Goal: Use online tool/utility

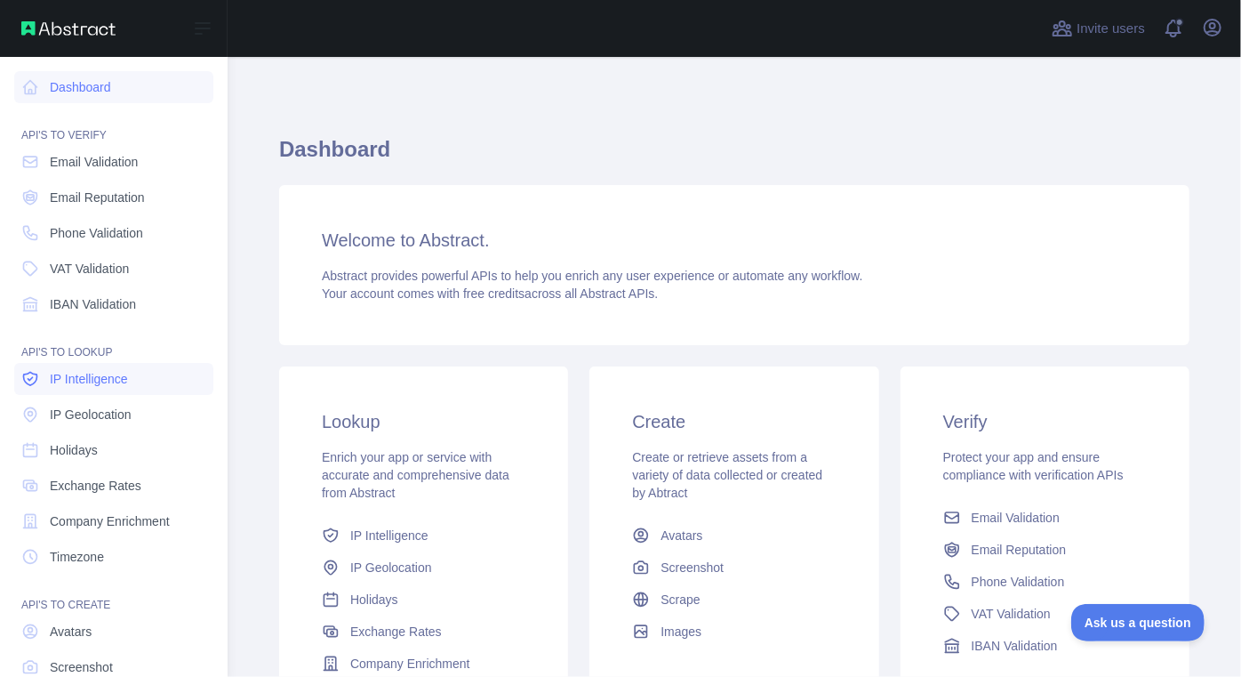
click at [100, 385] on span "IP Intelligence" at bounding box center [89, 379] width 78 height 18
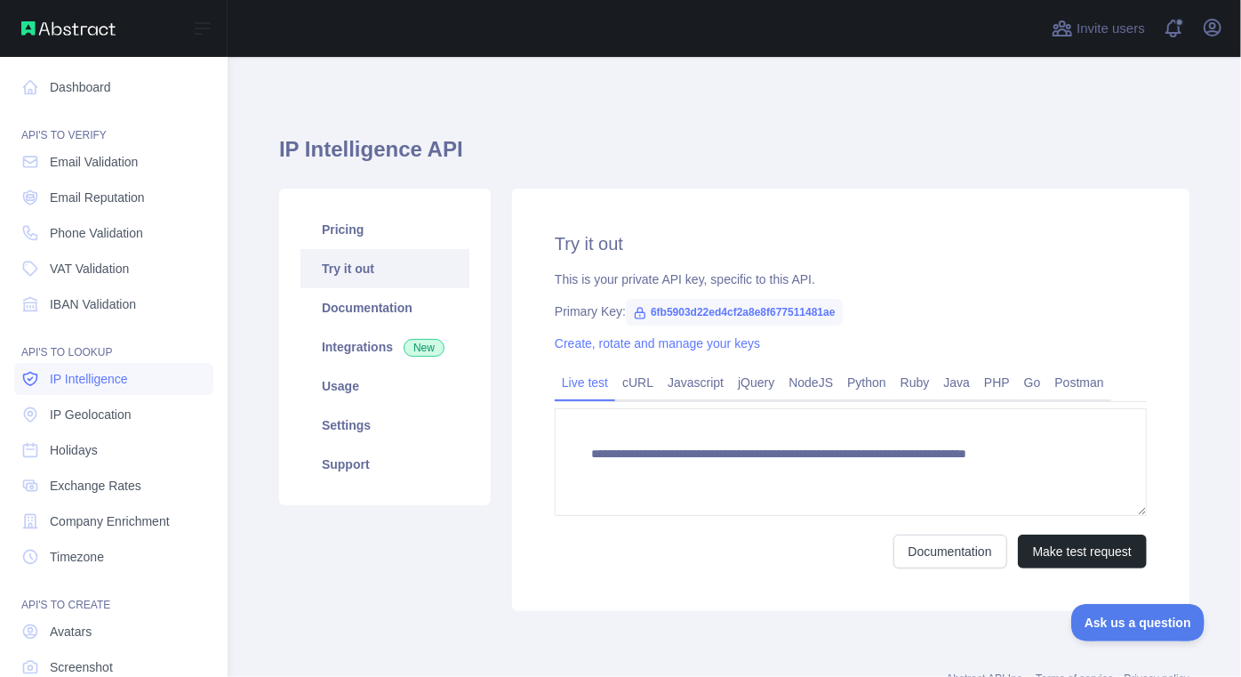
type textarea "**********"
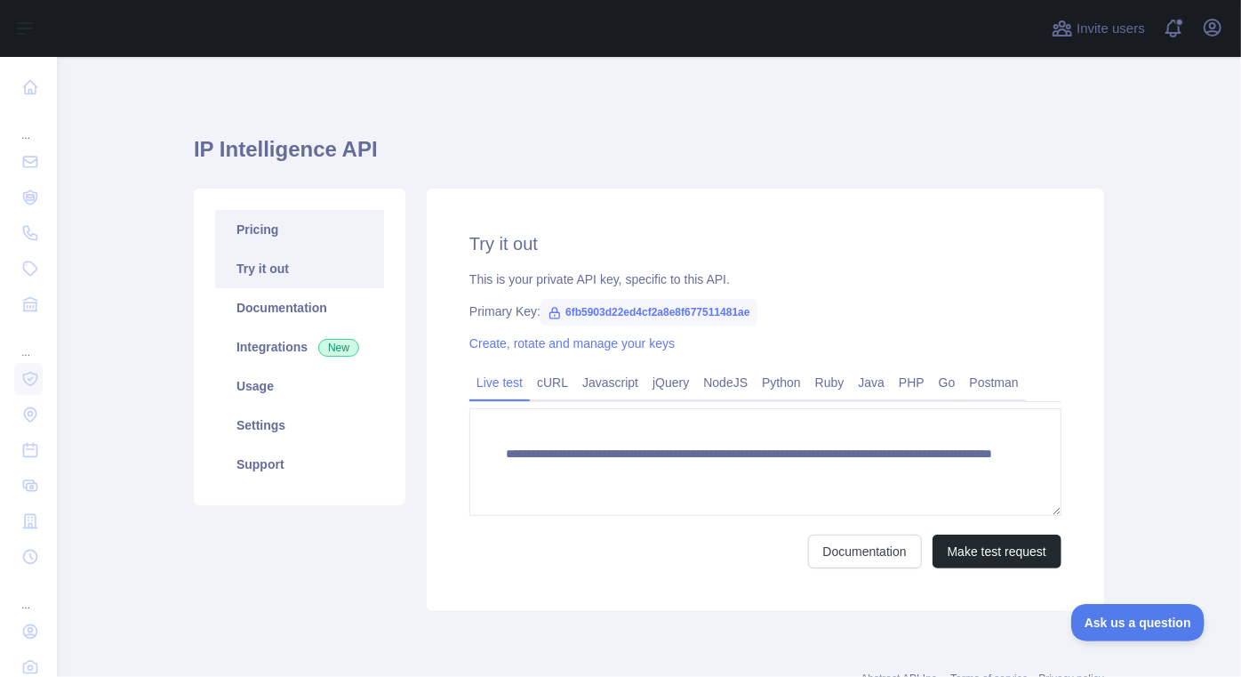
click at [264, 233] on link "Pricing" at bounding box center [299, 229] width 169 height 39
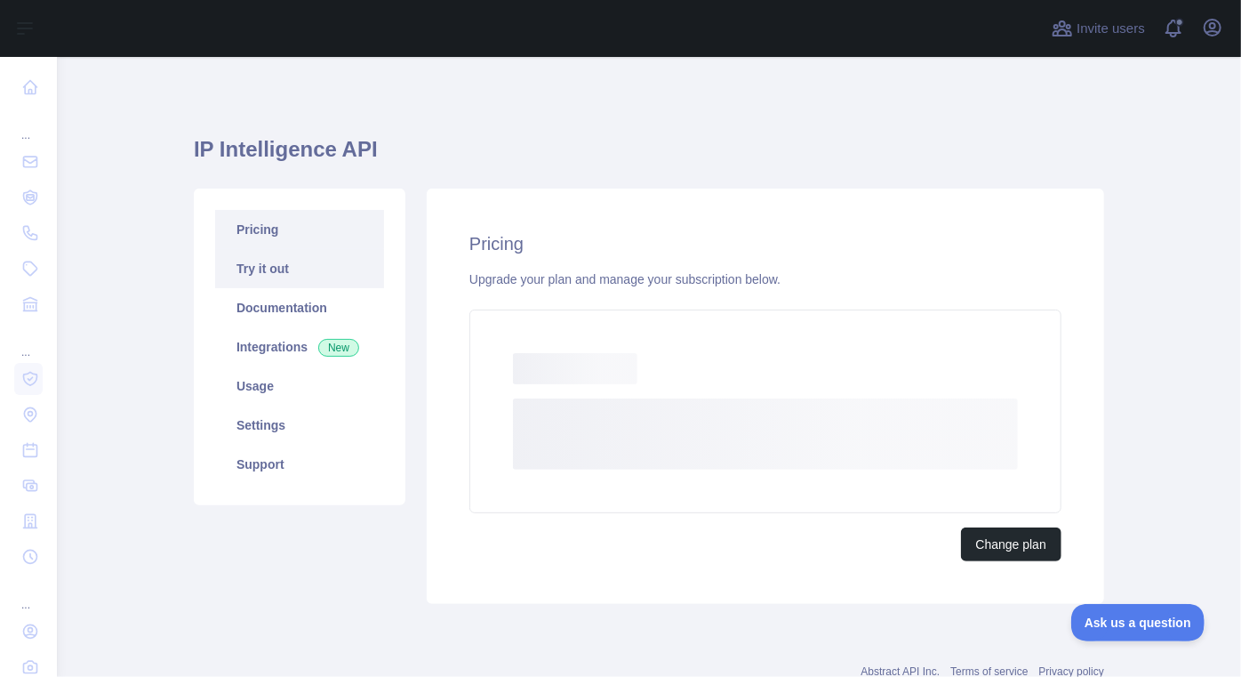
click at [251, 268] on link "Try it out" at bounding box center [299, 268] width 169 height 39
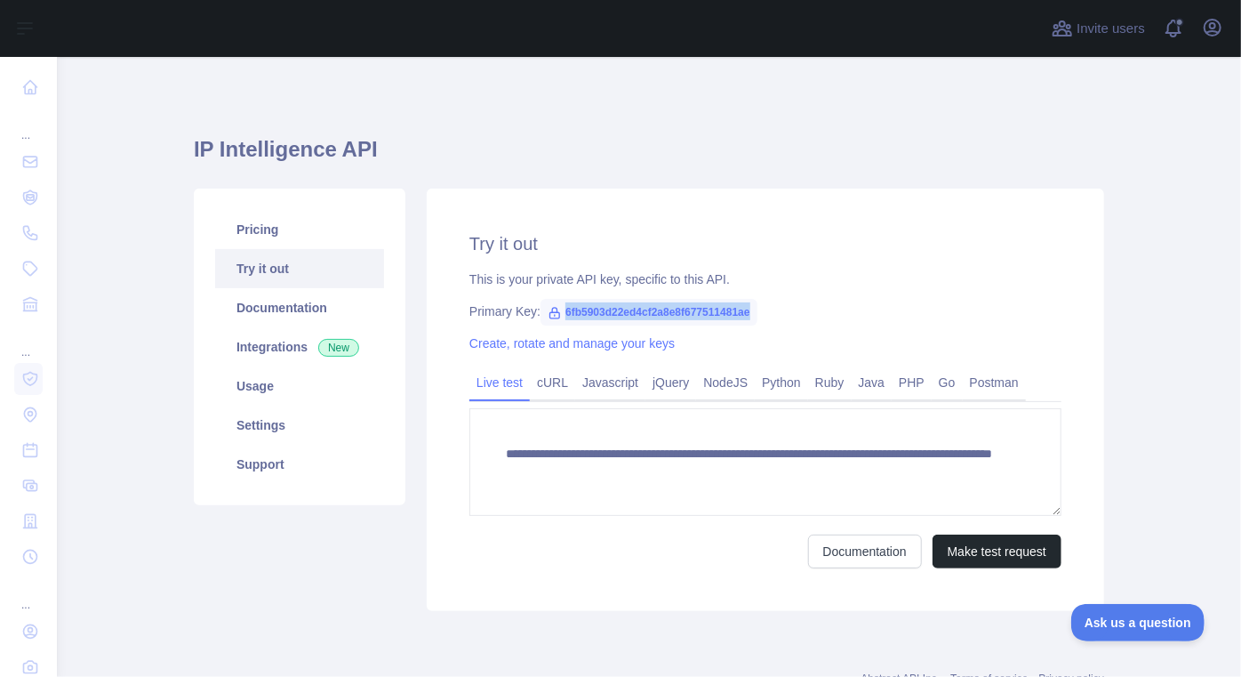
drag, startPoint x: 560, startPoint y: 310, endPoint x: 751, endPoint y: 319, distance: 190.5
click at [751, 319] on span "6fb5903d22ed4cf2a8e8f677511481ae" at bounding box center [649, 312] width 217 height 27
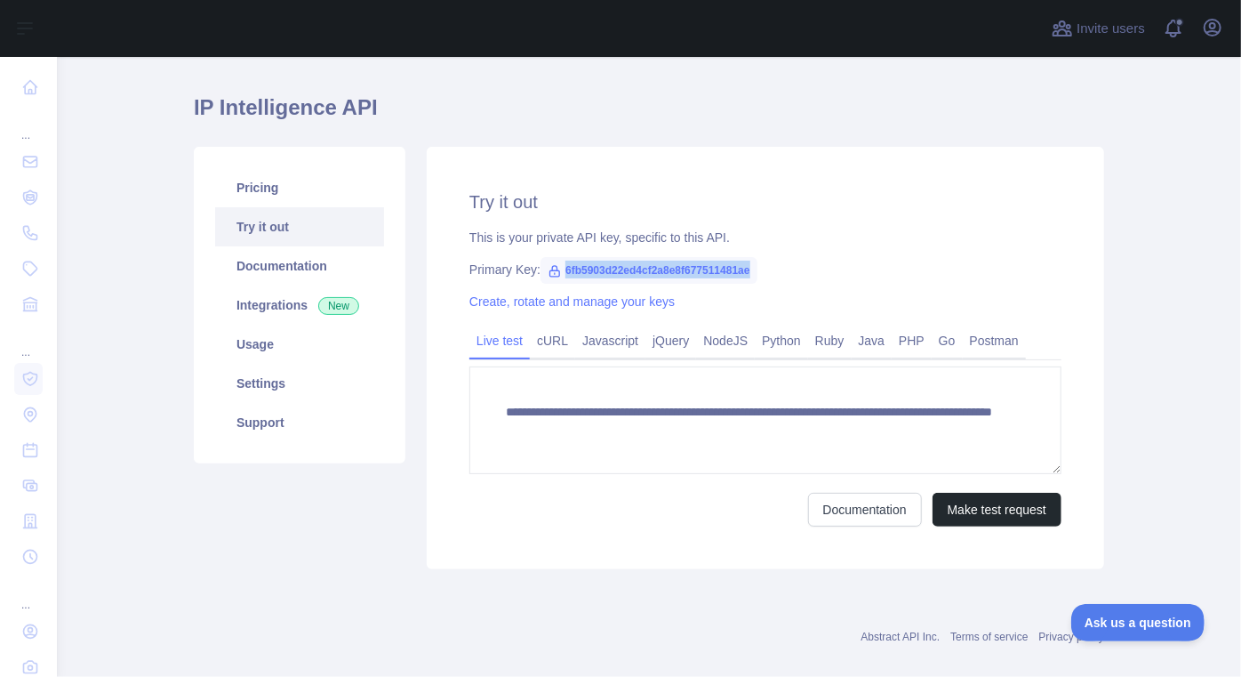
scroll to position [65, 0]
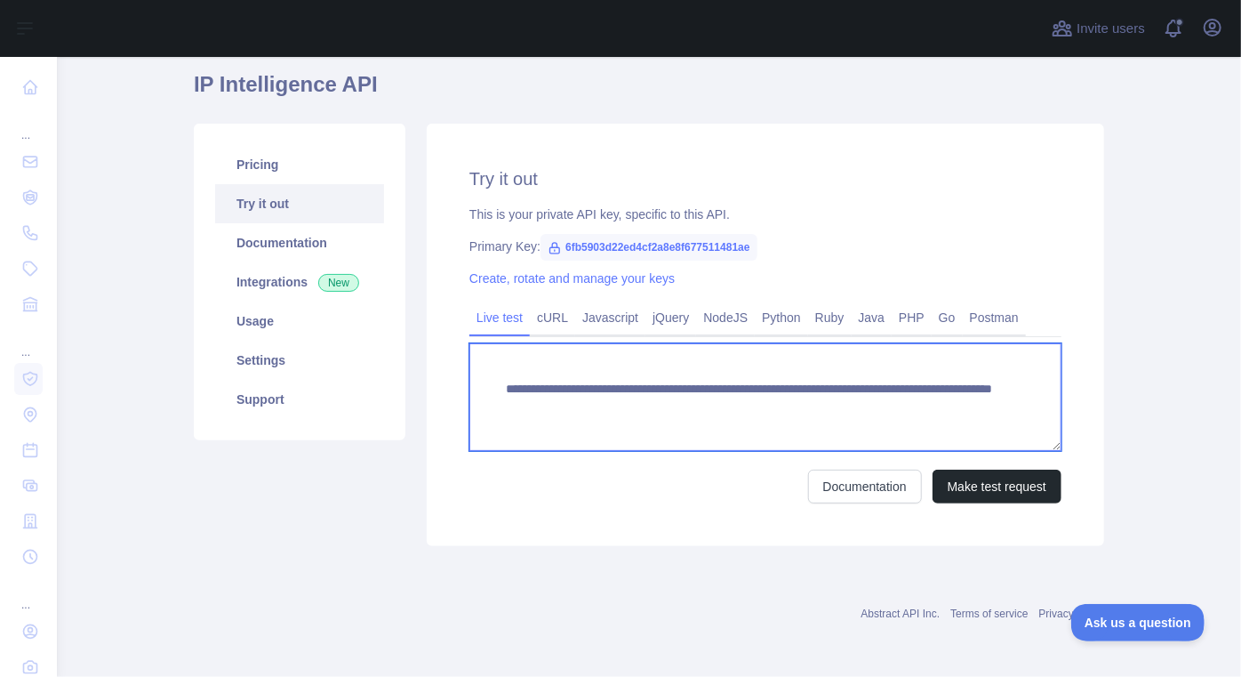
drag, startPoint x: 832, startPoint y: 404, endPoint x: 939, endPoint y: 408, distance: 106.8
click at [939, 408] on textarea "**********" at bounding box center [766, 397] width 592 height 108
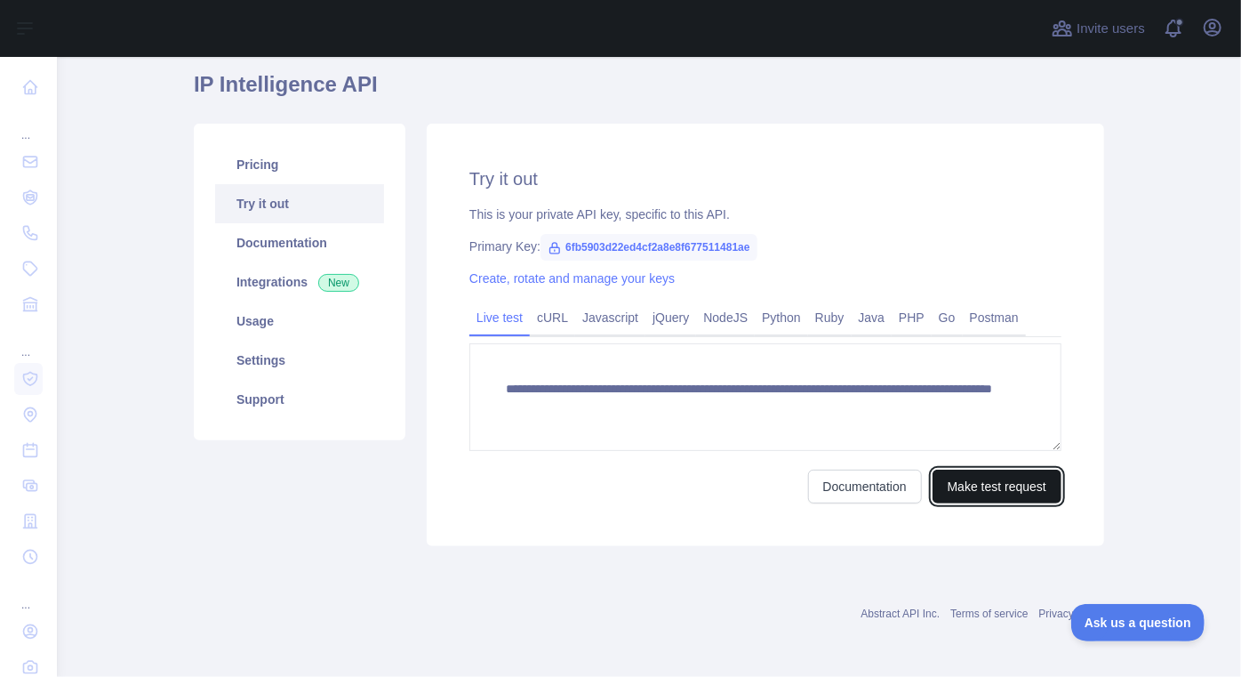
click at [1000, 486] on button "Make test request" at bounding box center [997, 487] width 129 height 34
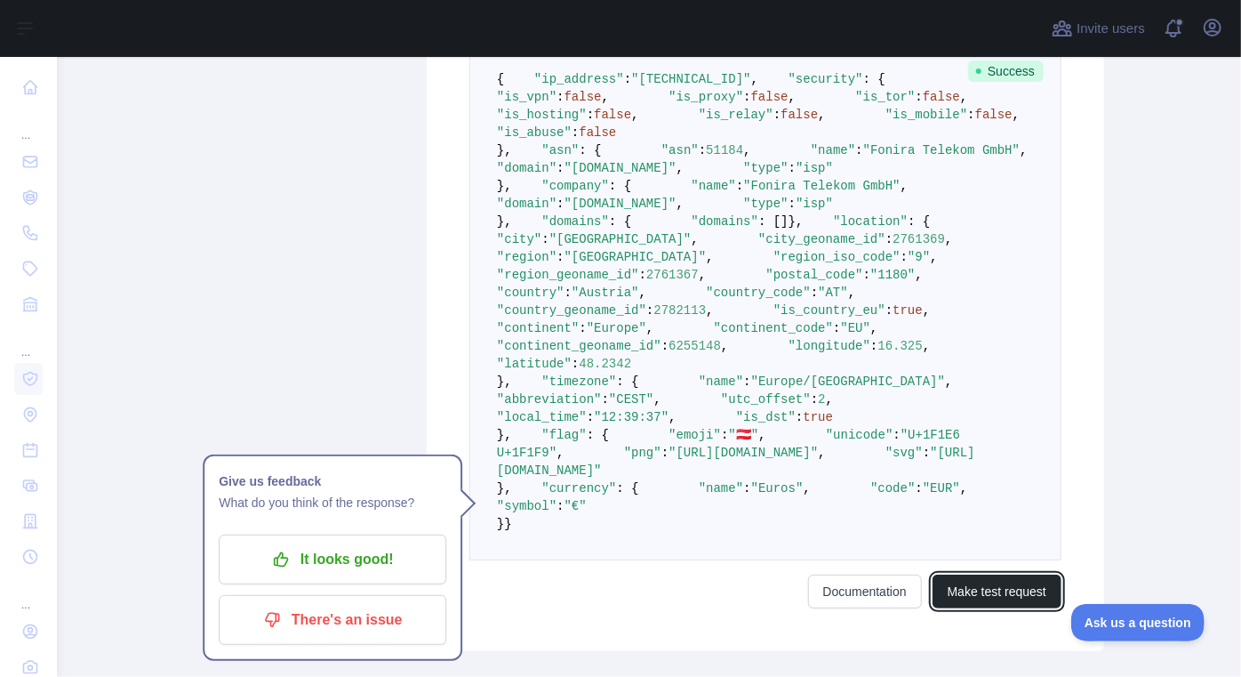
scroll to position [388, 0]
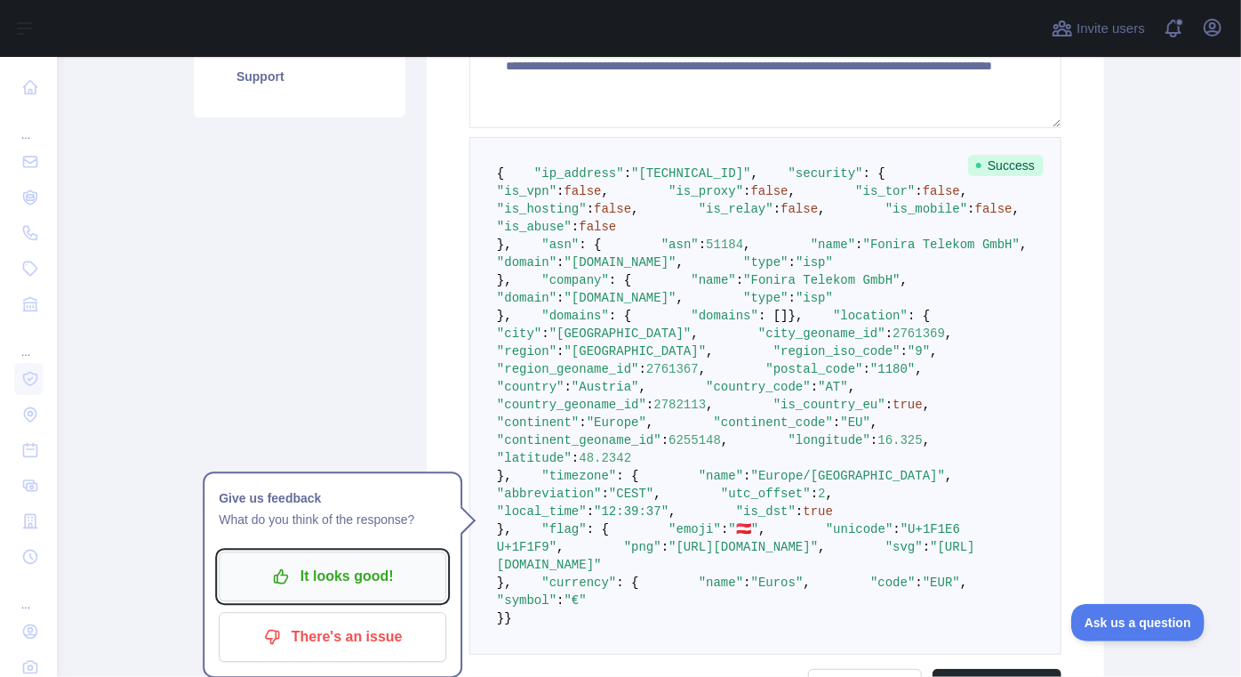
click at [351, 586] on p "It looks good!" at bounding box center [332, 576] width 201 height 30
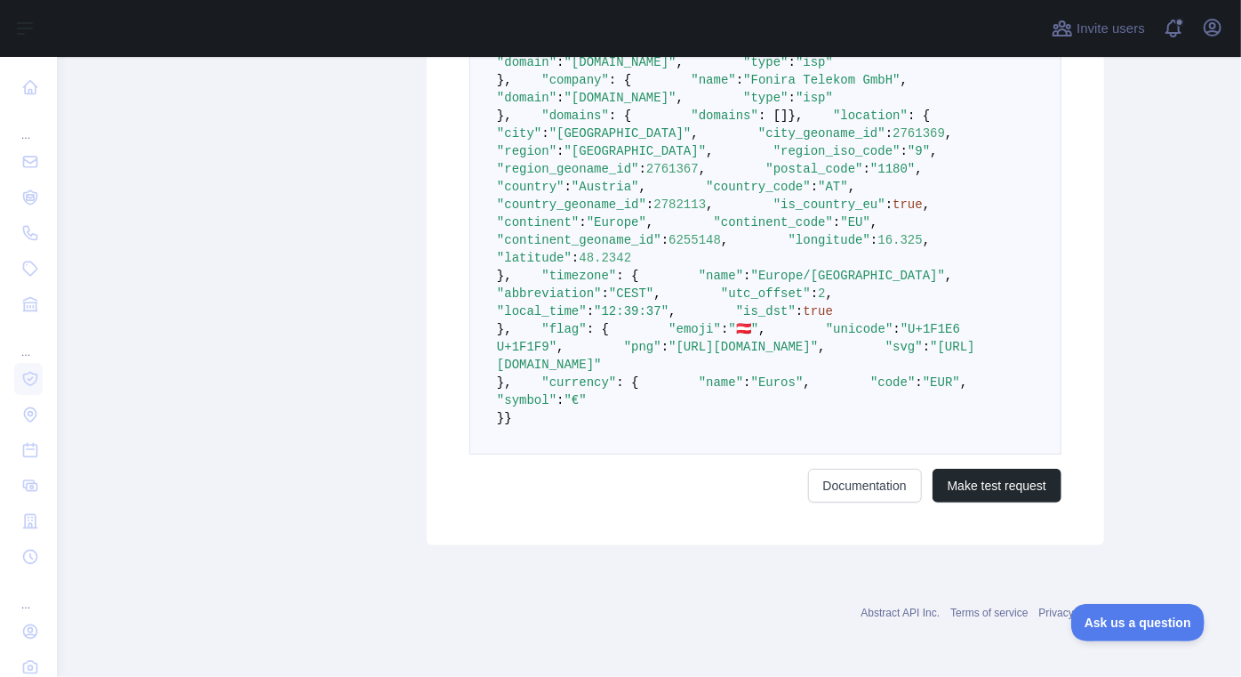
scroll to position [792, 0]
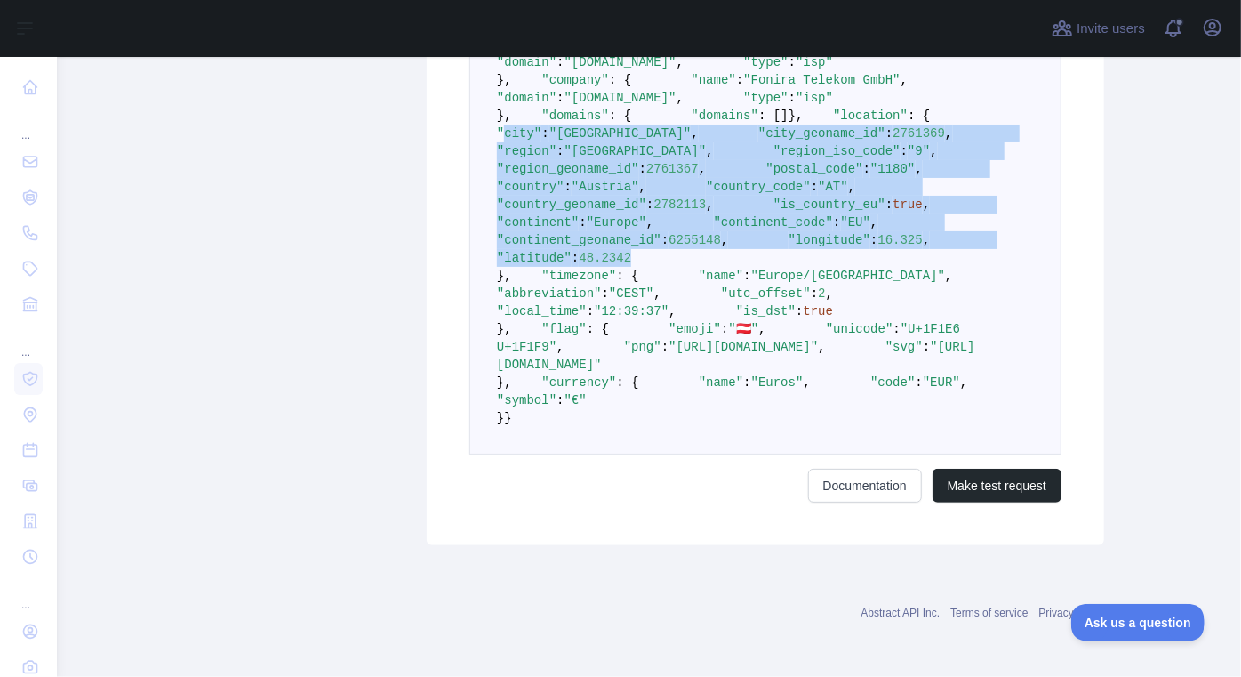
drag, startPoint x: 555, startPoint y: 229, endPoint x: 688, endPoint y: 484, distance: 287.2
click at [688, 454] on pre "{ "ip_address" : "[TECHNICAL_ID]" , "security" : { "is_vpn" : false , "is_proxy…" at bounding box center [766, 196] width 592 height 518
click at [734, 454] on pre "{ "ip_address" : "[TECHNICAL_ID]" , "security" : { "is_vpn" : false , "is_proxy…" at bounding box center [766, 196] width 592 height 518
click at [839, 408] on pre "{ "ip_address" : "[TECHNICAL_ID]" , "security" : { "is_vpn" : false , "is_proxy…" at bounding box center [766, 196] width 592 height 518
click at [789, 233] on span ""longitude"" at bounding box center [830, 240] width 82 height 14
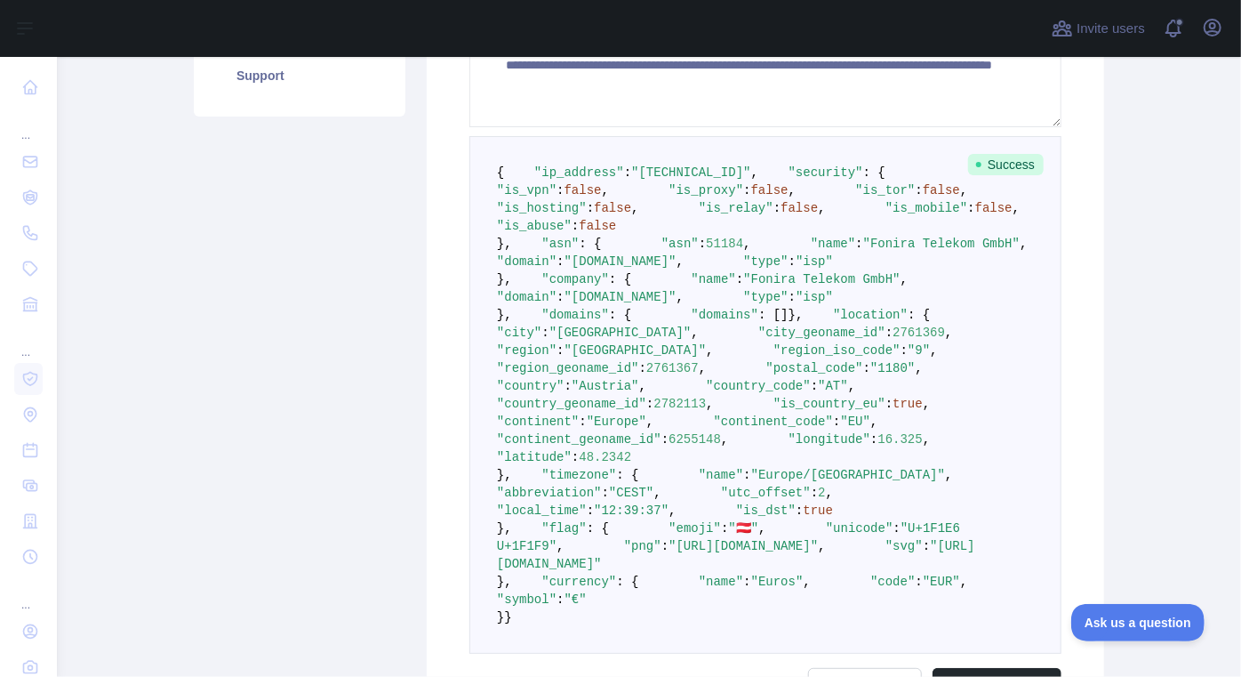
scroll to position [388, 0]
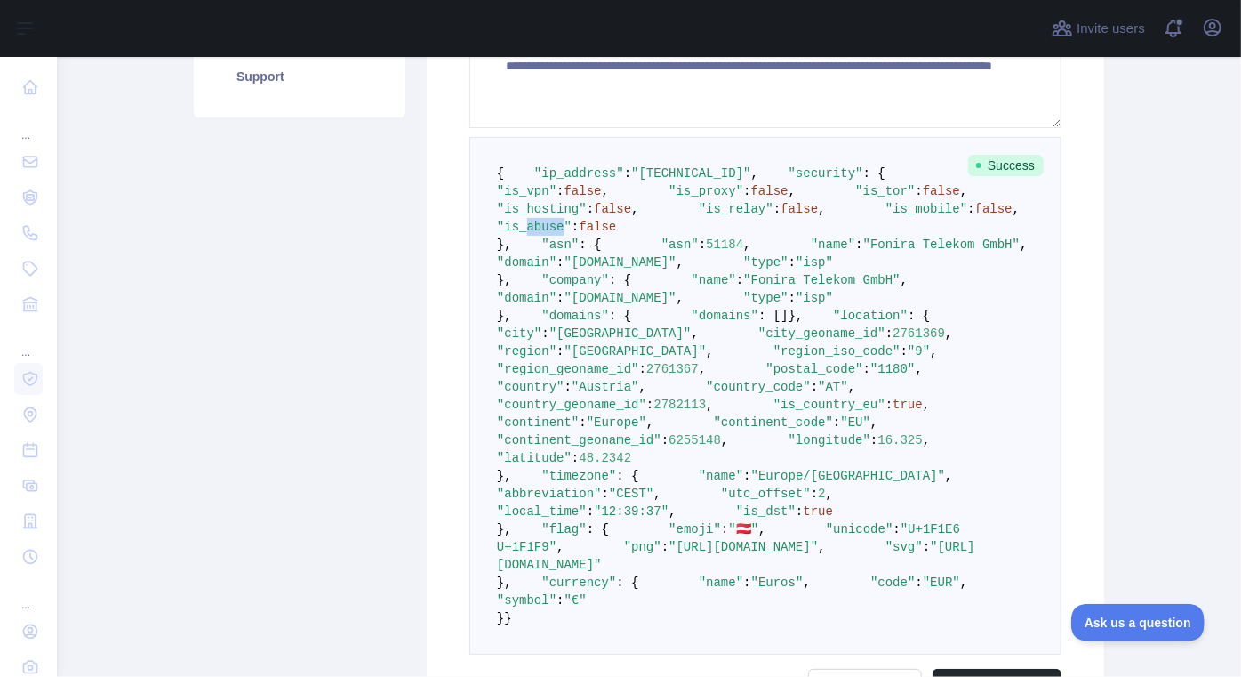
drag, startPoint x: 573, startPoint y: 334, endPoint x: 606, endPoint y: 337, distance: 33.0
click at [572, 234] on span ""is_abuse"" at bounding box center [534, 227] width 75 height 14
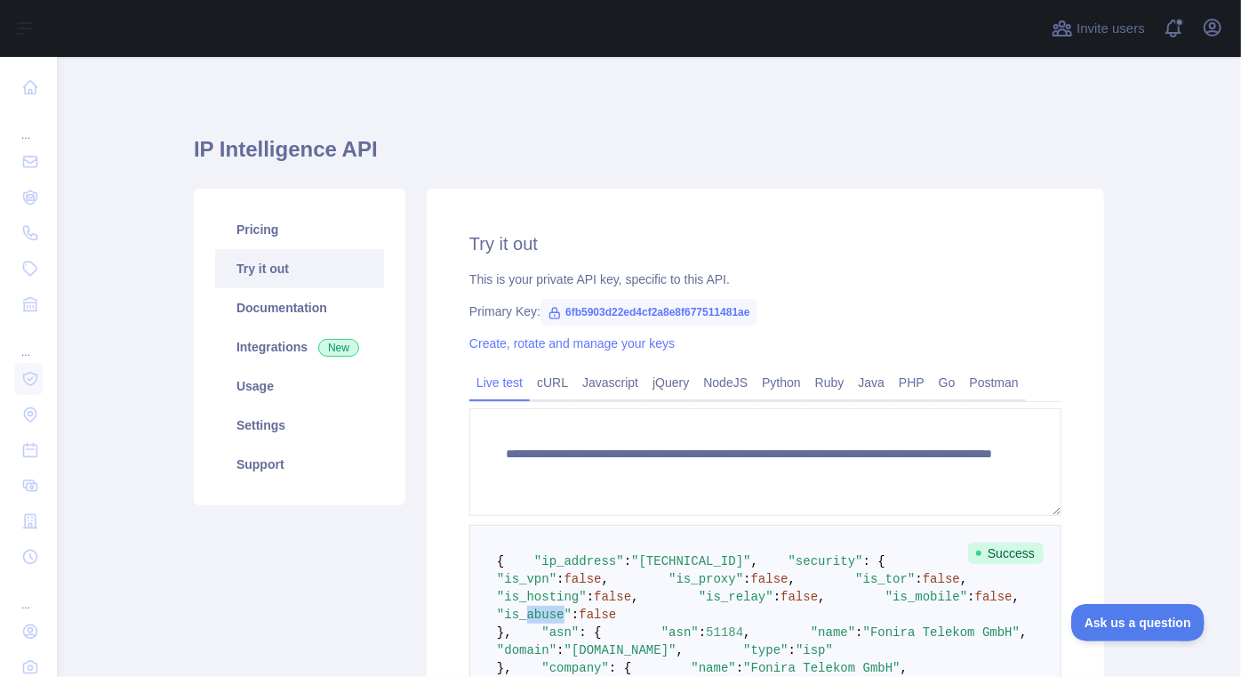
scroll to position [242, 0]
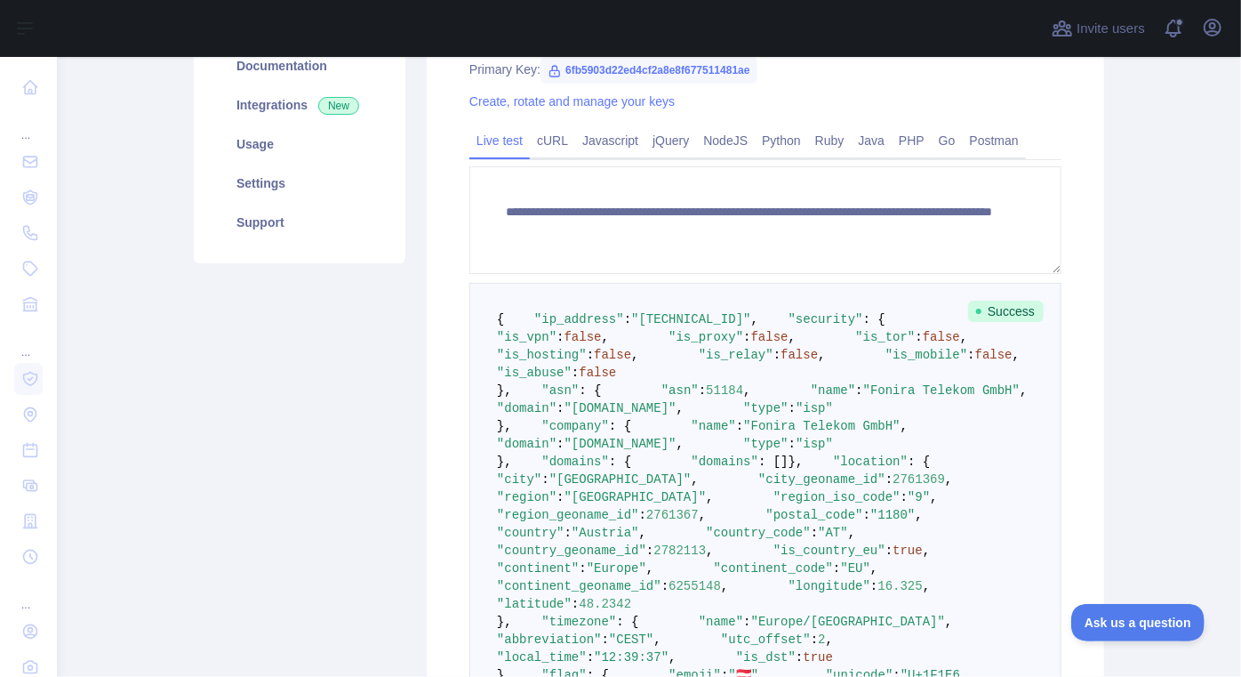
click at [765, 442] on pre "{ "ip_address" : "[TECHNICAL_ID]" , "security" : { "is_vpn" : false , "is_proxy…" at bounding box center [766, 542] width 592 height 518
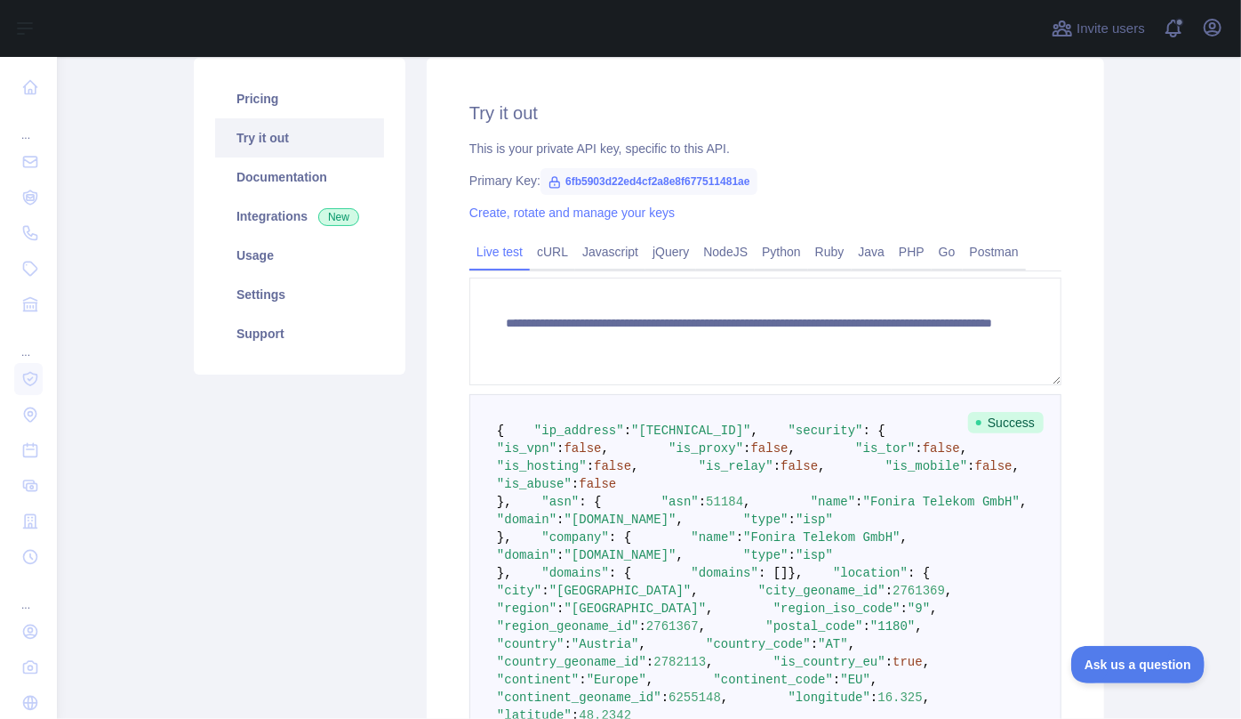
scroll to position [0, 0]
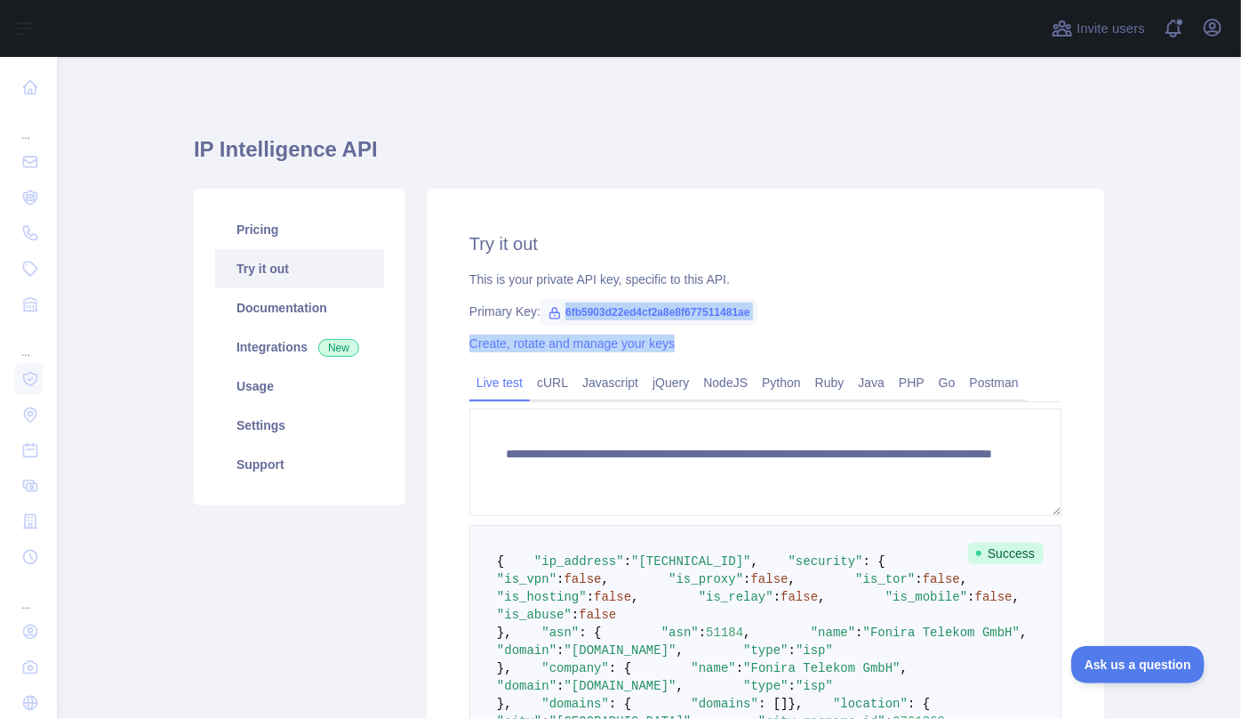
drag, startPoint x: 555, startPoint y: 312, endPoint x: 728, endPoint y: 325, distance: 173.9
click at [728, 325] on div "**********" at bounding box center [766, 661] width 678 height 944
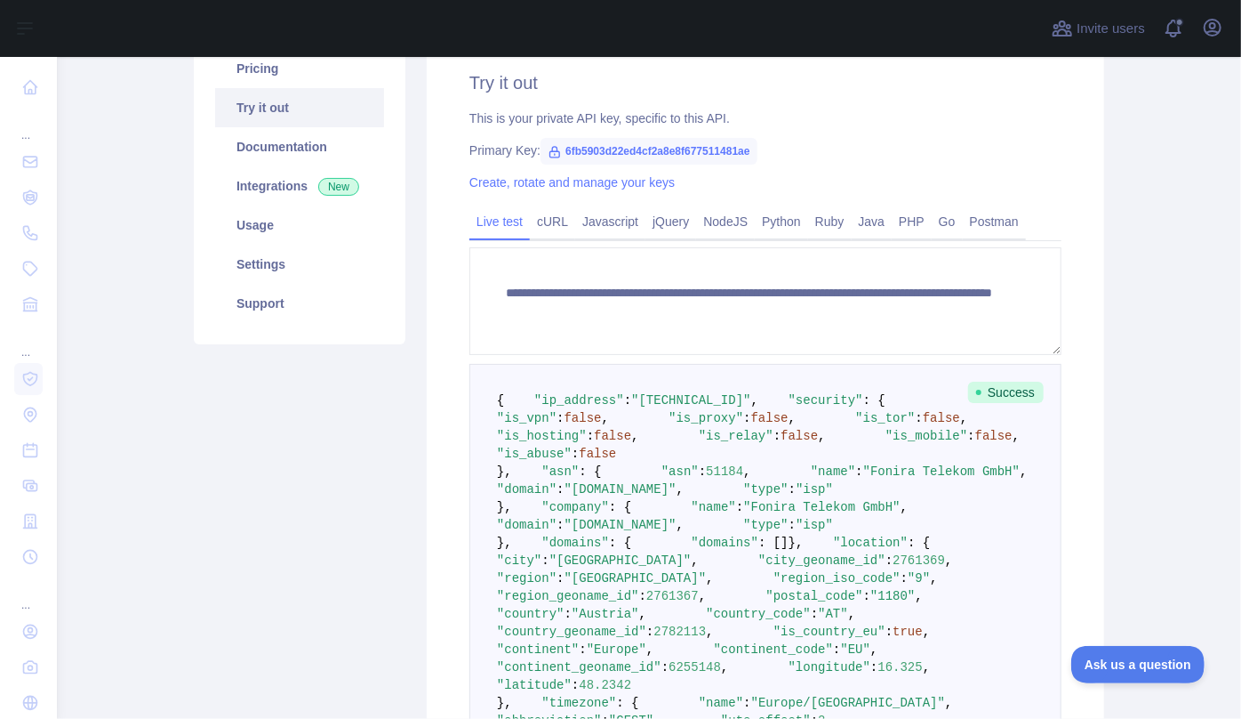
click at [702, 451] on pre "{ "ip_address" : "[TECHNICAL_ID]" , "security" : { "is_vpn" : false , "is_proxy…" at bounding box center [766, 623] width 592 height 518
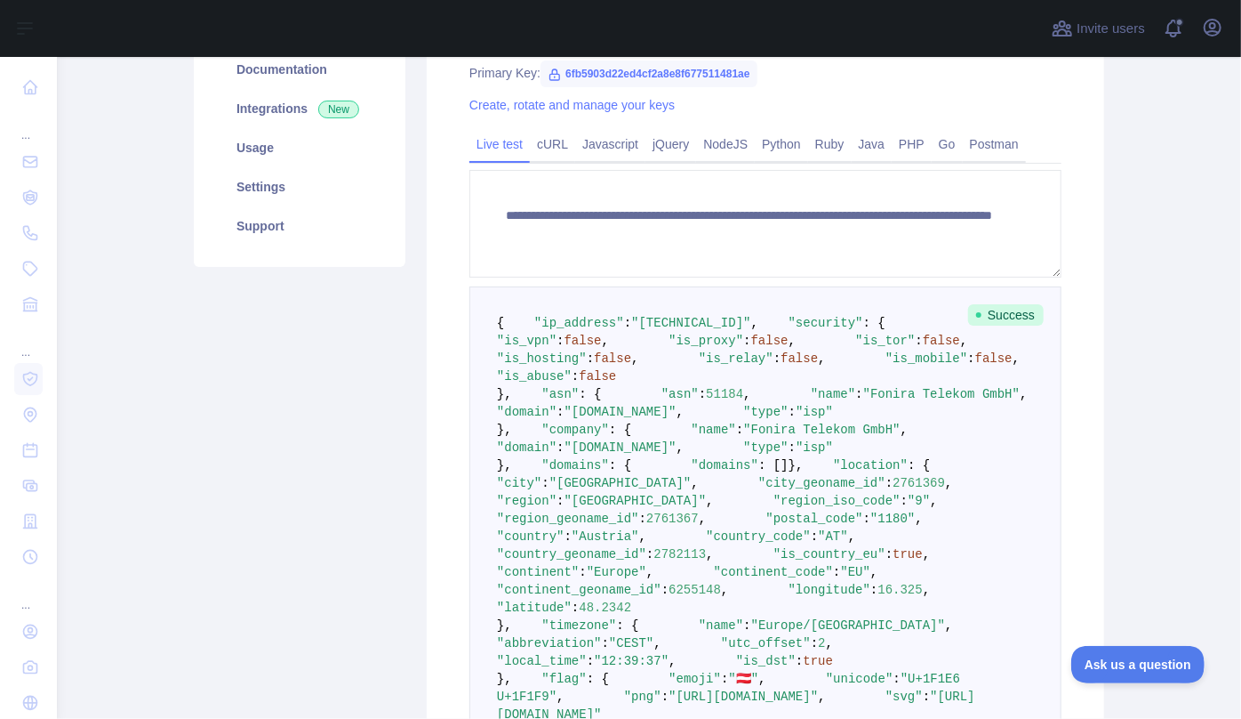
scroll to position [404, 0]
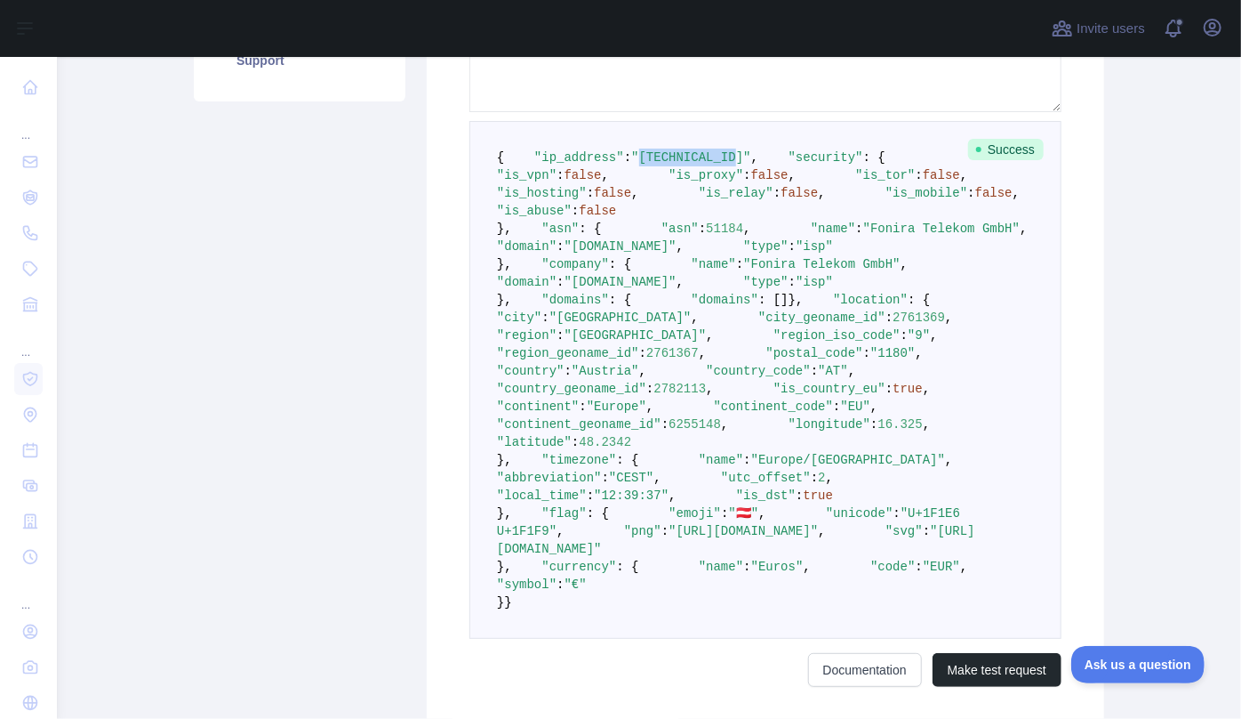
drag, startPoint x: 626, startPoint y: 170, endPoint x: 711, endPoint y: 174, distance: 84.6
click at [711, 165] on span ""[TECHNICAL_ID]"" at bounding box center [690, 157] width 119 height 14
click at [482, 203] on pre "{ "ip_address" : "[TECHNICAL_ID]" , "security" : { "is_vpn" : false , "is_proxy…" at bounding box center [766, 380] width 592 height 518
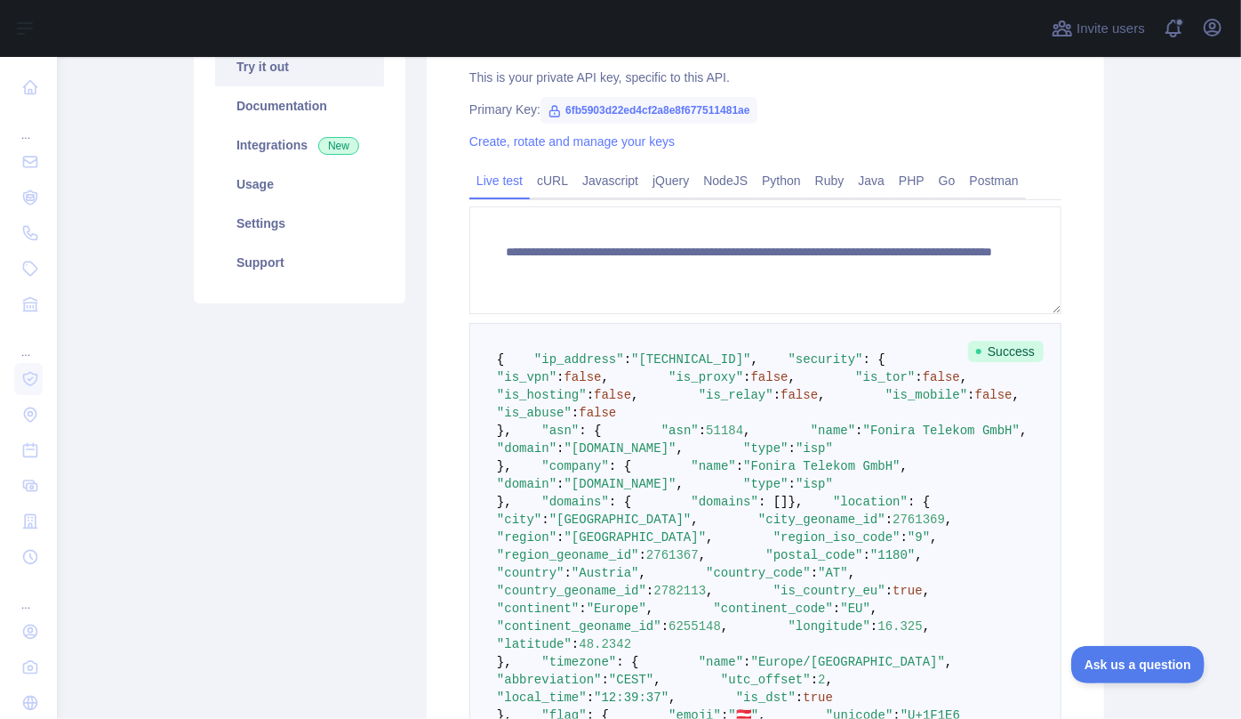
scroll to position [161, 0]
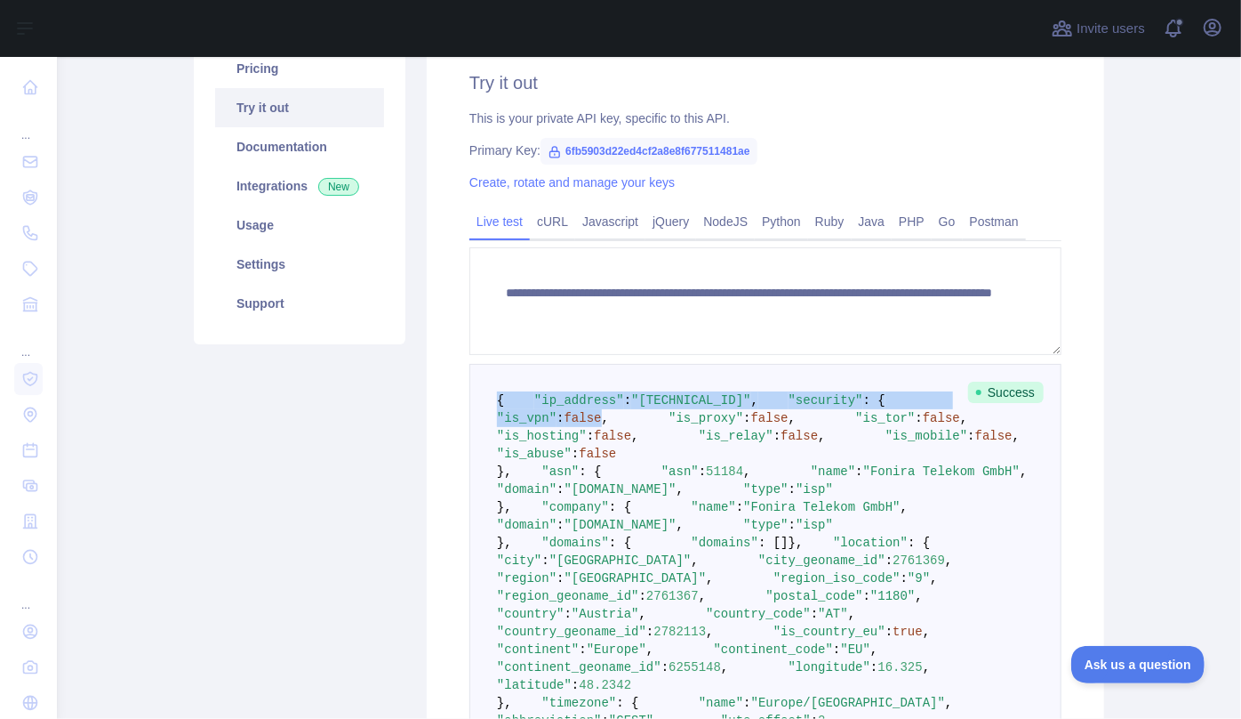
drag, startPoint x: 488, startPoint y: 399, endPoint x: 646, endPoint y: 453, distance: 167.0
click at [646, 453] on pre "{ "ip_address" : "[TECHNICAL_ID]" , "security" : { "is_vpn" : false , "is_proxy…" at bounding box center [766, 623] width 592 height 518
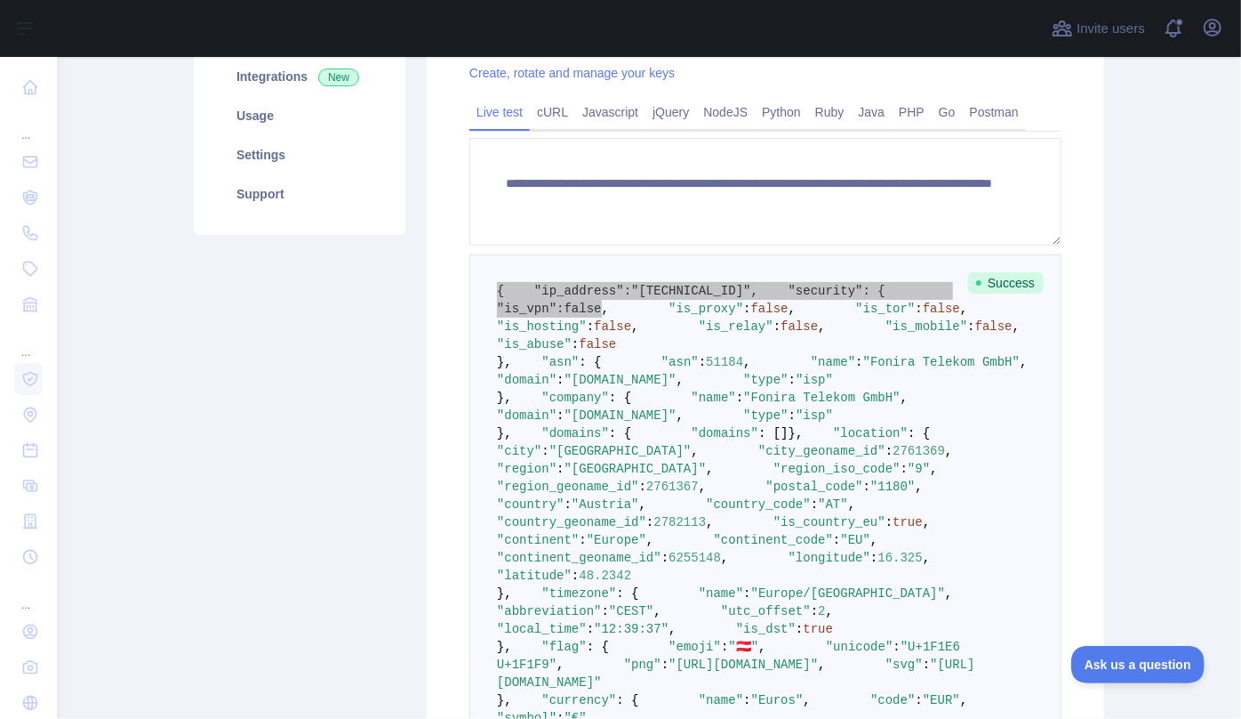
scroll to position [242, 0]
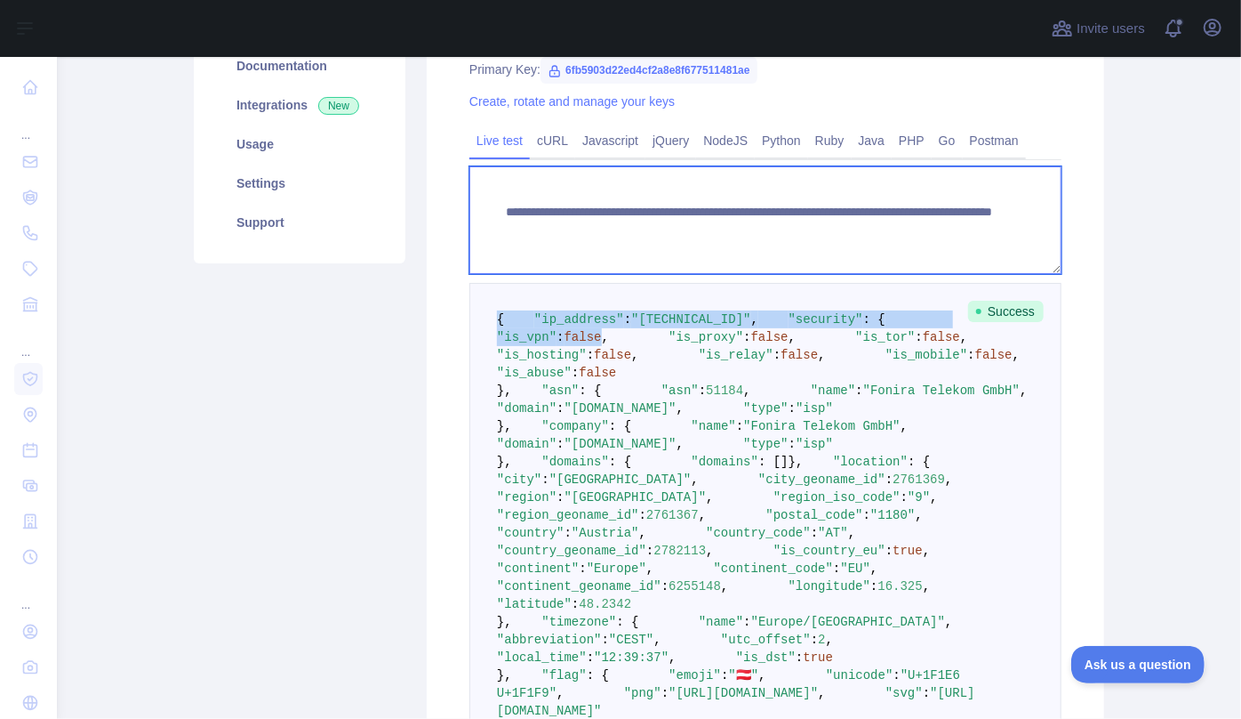
click at [831, 259] on textarea "**********" at bounding box center [766, 220] width 592 height 108
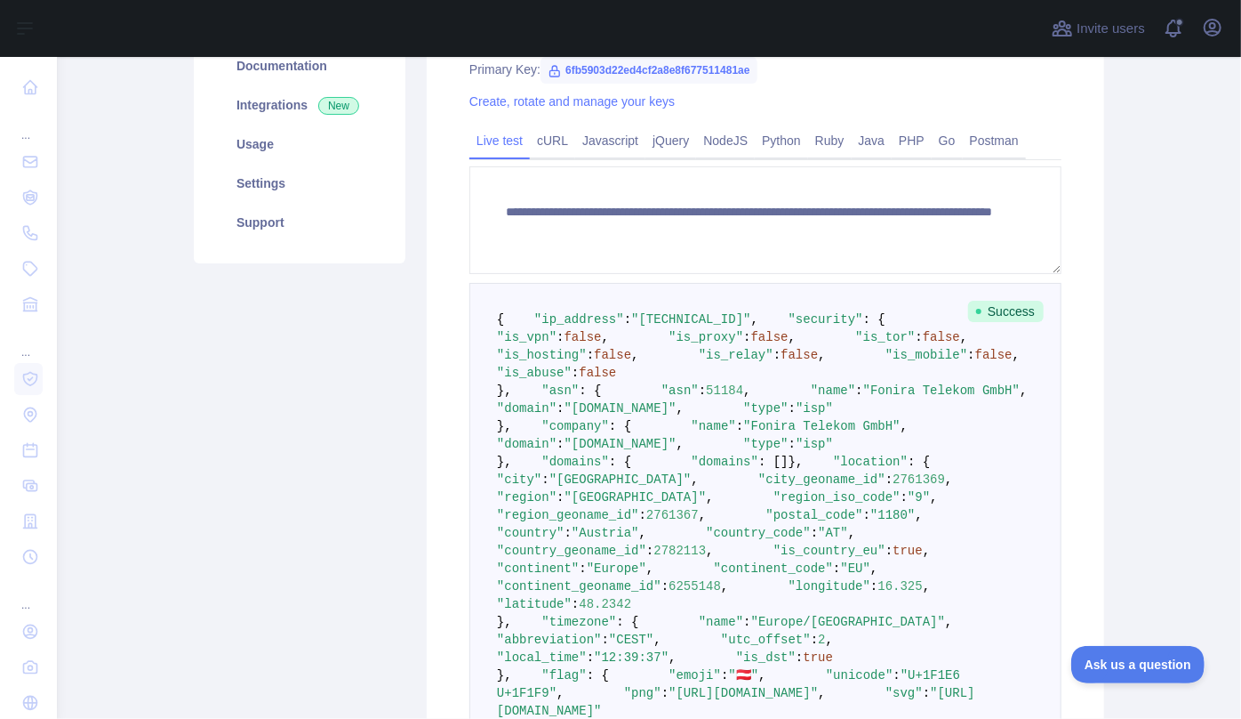
click at [802, 327] on pre "{ "ip_address" : "[TECHNICAL_ID]" , "security" : { "is_vpn" : false , "is_proxy…" at bounding box center [766, 542] width 592 height 518
